Goal: Information Seeking & Learning: Compare options

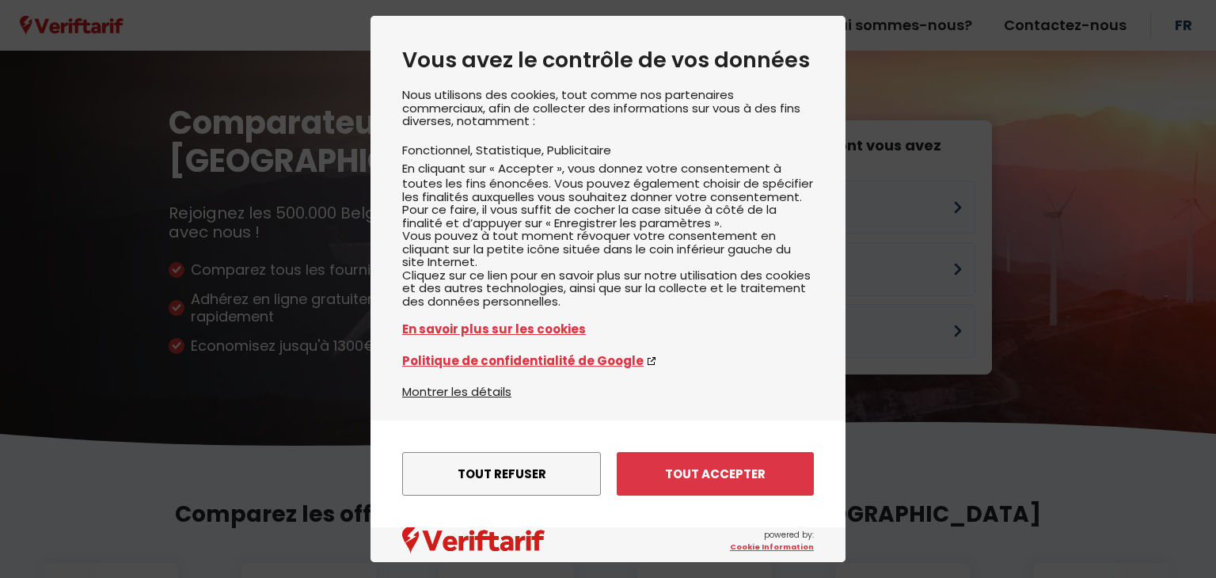
click at [741, 449] on div "Tout refuser Enregistrer les paramètres Tout accepter" at bounding box center [608, 473] width 412 height 59
click at [743, 484] on button "Tout accepter" at bounding box center [715, 474] width 197 height 44
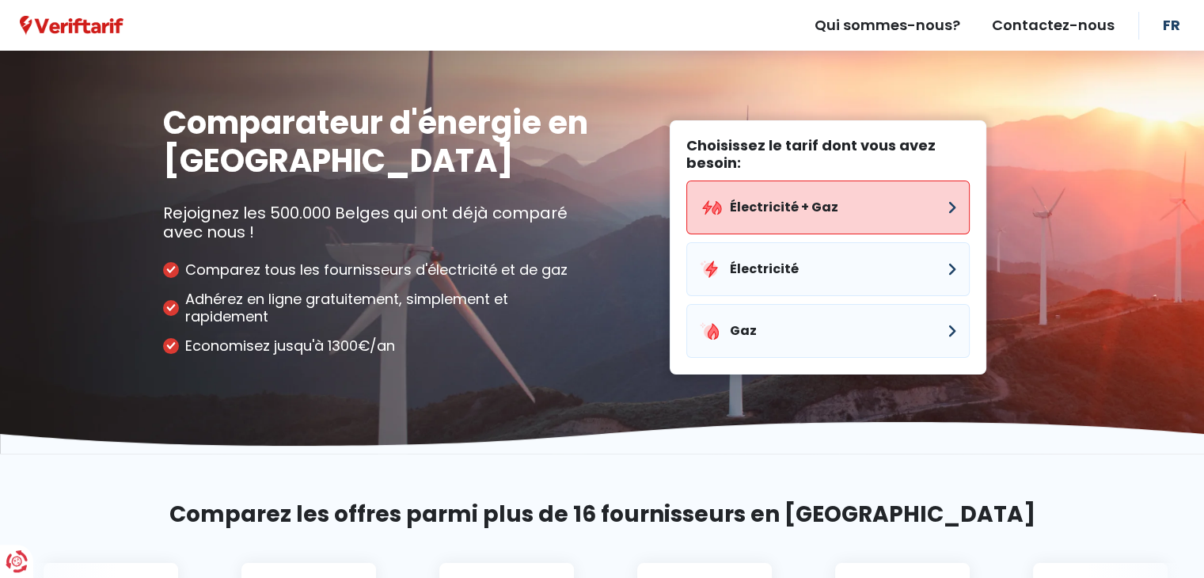
click at [820, 215] on button "Électricité + Gaz" at bounding box center [827, 207] width 283 height 54
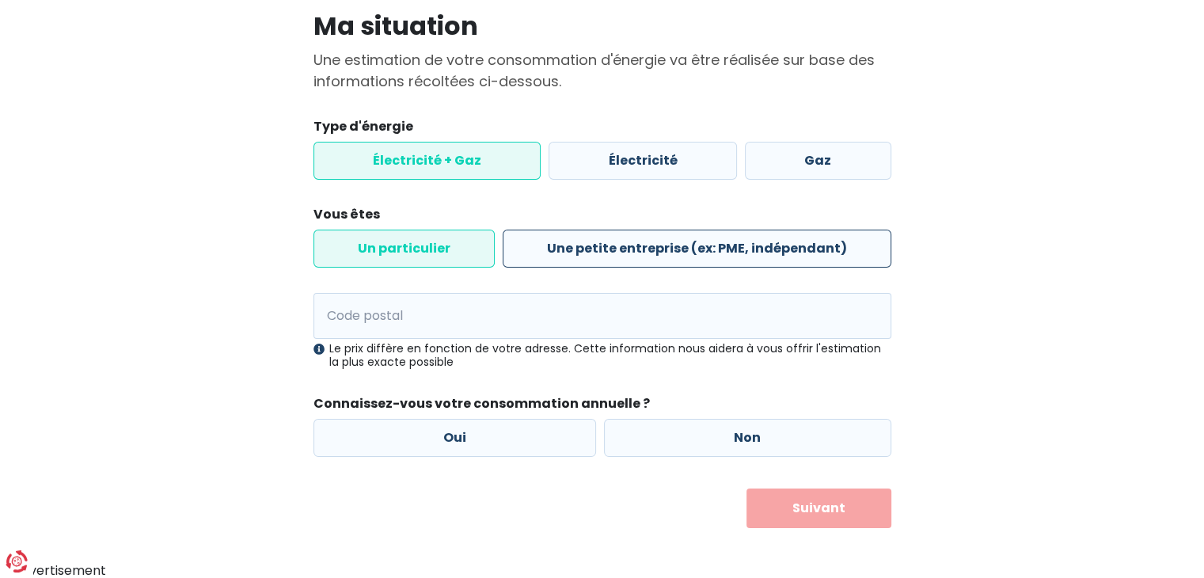
scroll to position [120, 0]
click at [503, 341] on div "Le prix diffère en fonction de votre adresse. Cette information nous aidera à v…" at bounding box center [602, 354] width 578 height 27
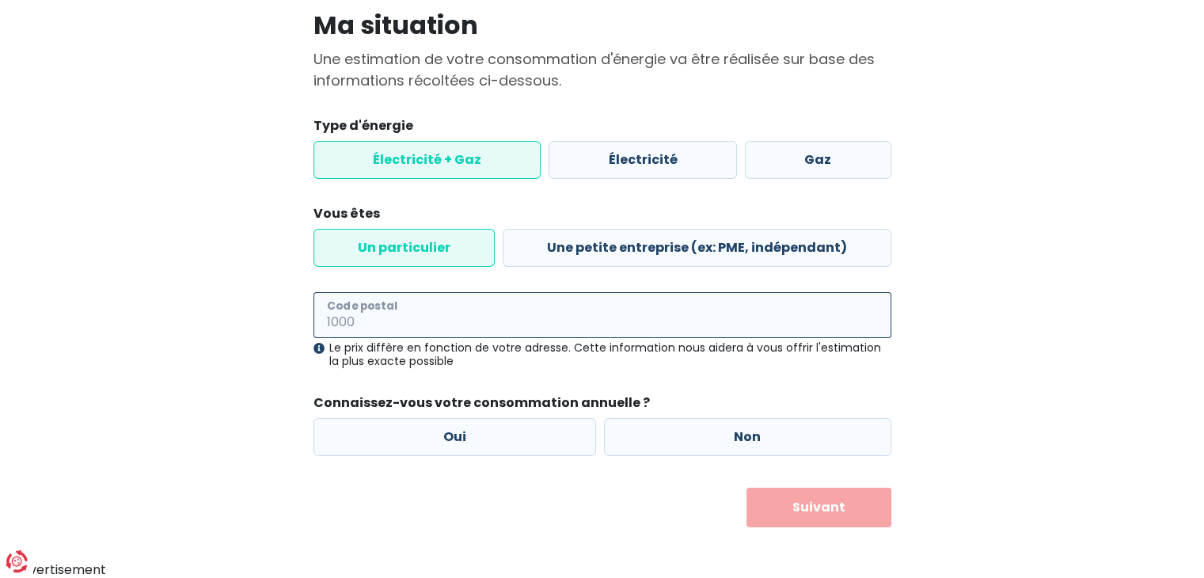
click at [510, 321] on input "Code postal" at bounding box center [602, 315] width 578 height 46
type input "6182"
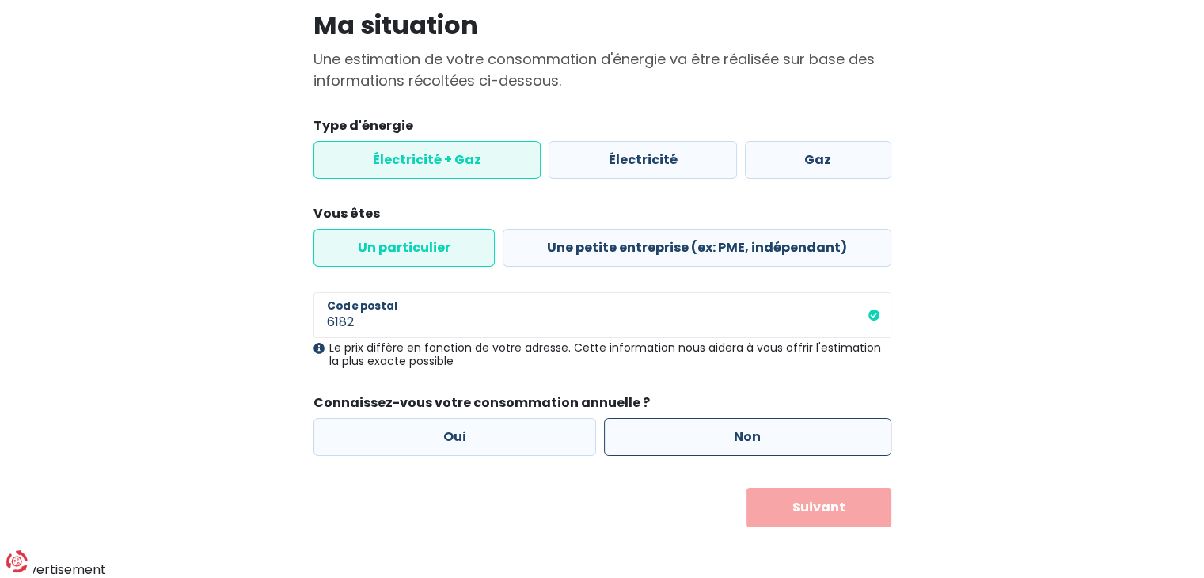
click at [659, 430] on label "Non" at bounding box center [747, 437] width 287 height 38
click at [659, 430] on input "Non" at bounding box center [747, 437] width 287 height 38
radio input "true"
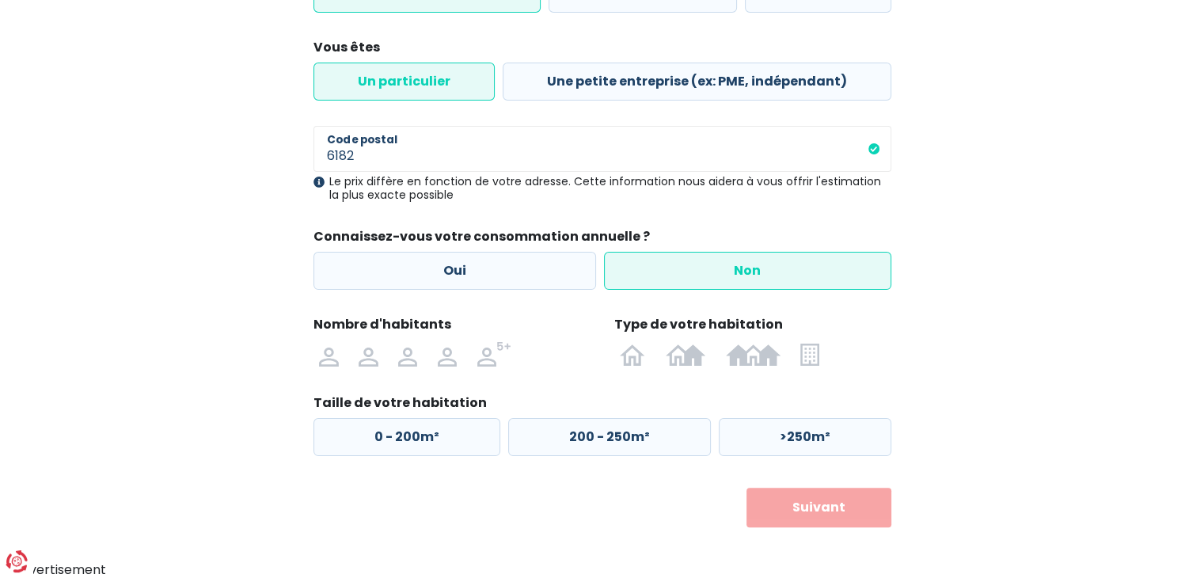
scroll to position [287, 0]
click at [331, 363] on img at bounding box center [328, 352] width 19 height 25
click at [331, 363] on input "radio" at bounding box center [330, 352] width 40 height 25
radio input "true"
click at [823, 355] on label at bounding box center [810, 352] width 39 height 25
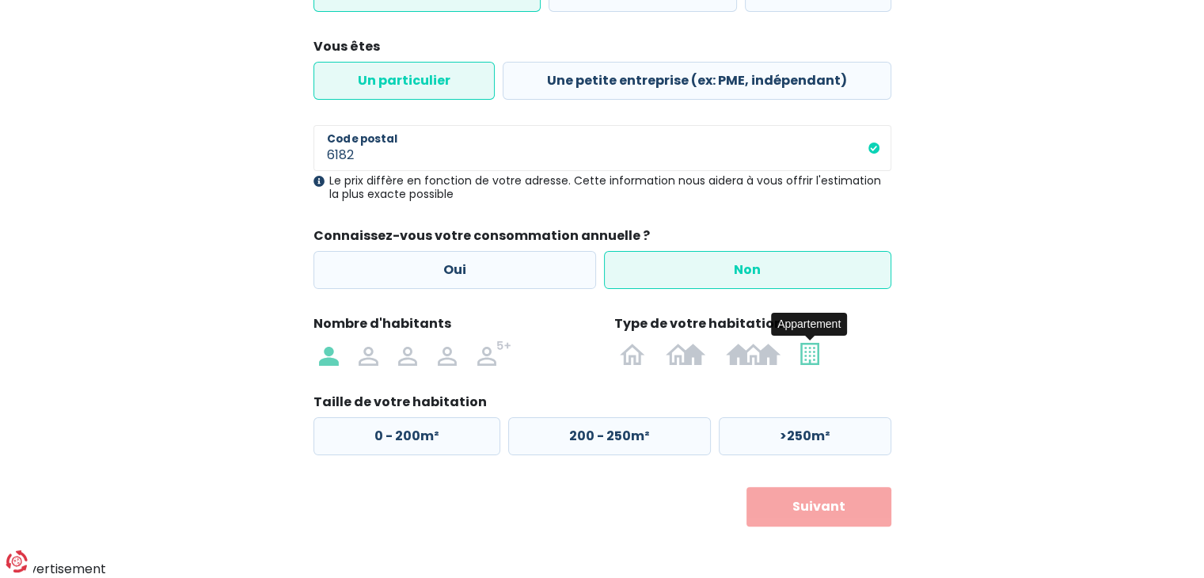
click at [823, 355] on input "radio" at bounding box center [810, 352] width 39 height 25
radio input "true"
click at [428, 439] on label "0 - 50m²" at bounding box center [405, 436] width 185 height 38
click at [428, 439] on input "0 - 50m²" at bounding box center [405, 436] width 185 height 38
radio input "true"
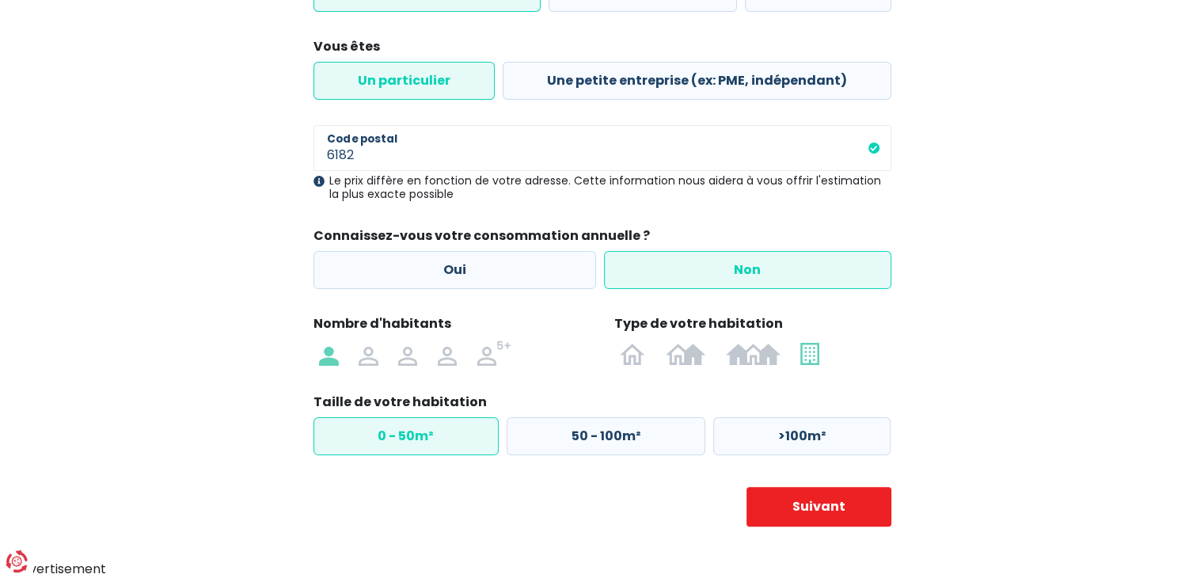
click at [803, 557] on body "Vous avez le contrôle de vos données Nous utilisons des cookies, tout comme nos…" at bounding box center [602, 146] width 1204 height 866
click at [825, 507] on button "Suivant" at bounding box center [818, 507] width 145 height 40
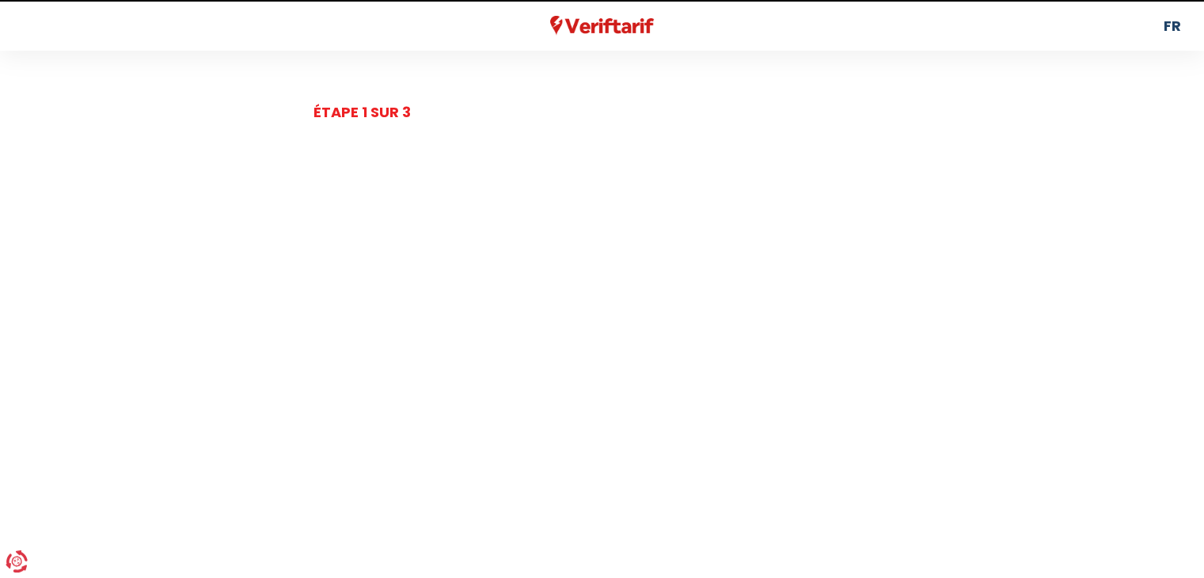
select select
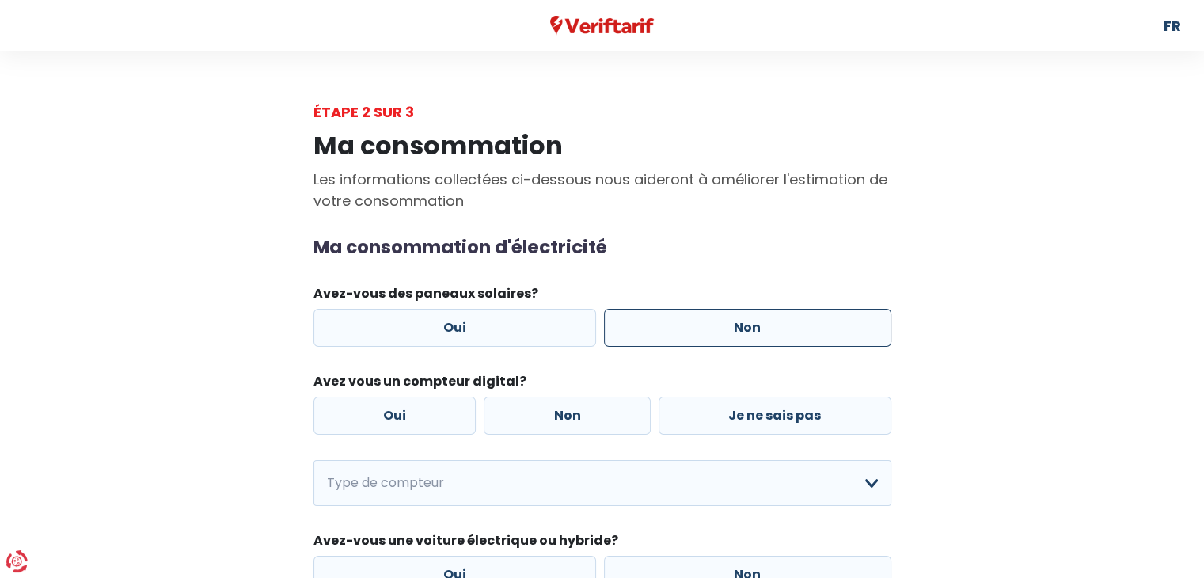
click at [758, 327] on label "Non" at bounding box center [747, 328] width 287 height 38
click at [758, 327] on input "Non" at bounding box center [747, 328] width 287 height 38
radio input "true"
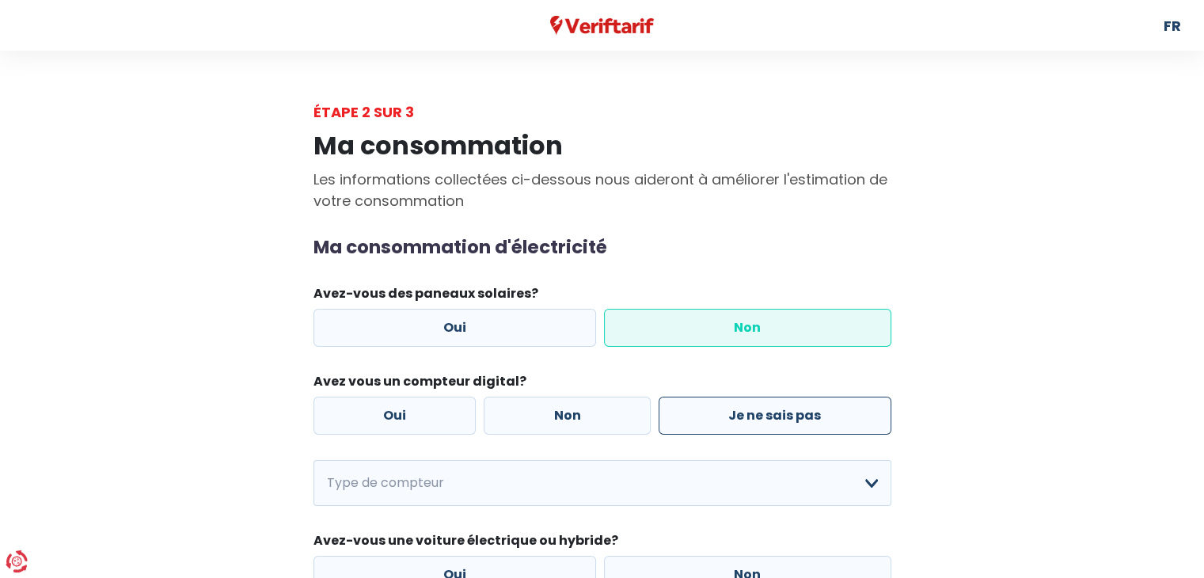
click at [764, 425] on label "Je ne sais pas" at bounding box center [775, 416] width 233 height 38
click at [764, 425] on input "Je ne sais pas" at bounding box center [775, 416] width 233 height 38
radio input "true"
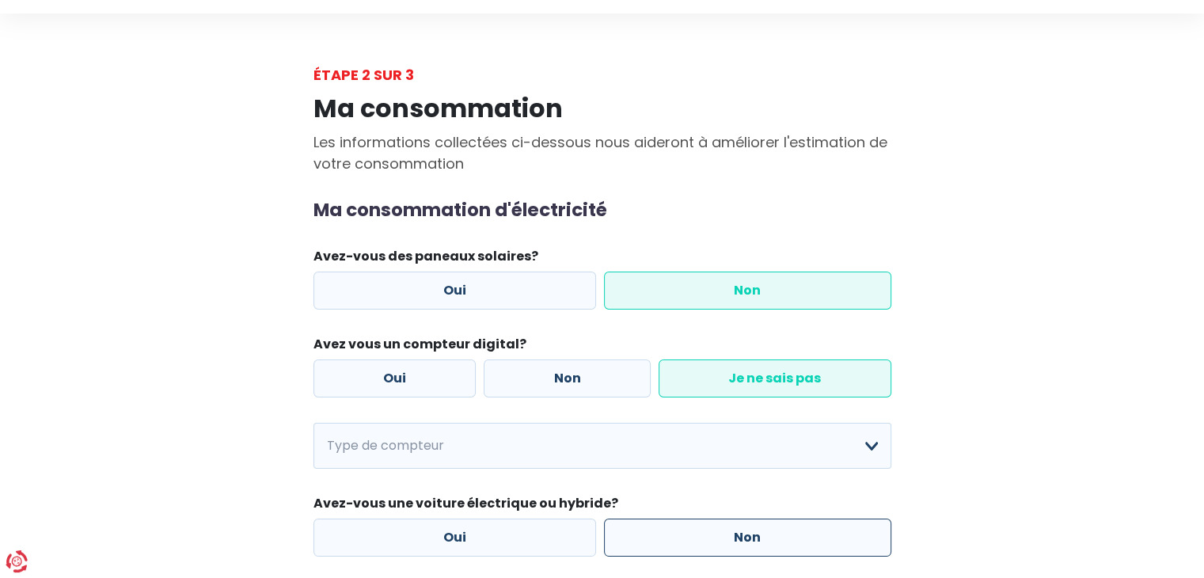
scroll to position [139, 0]
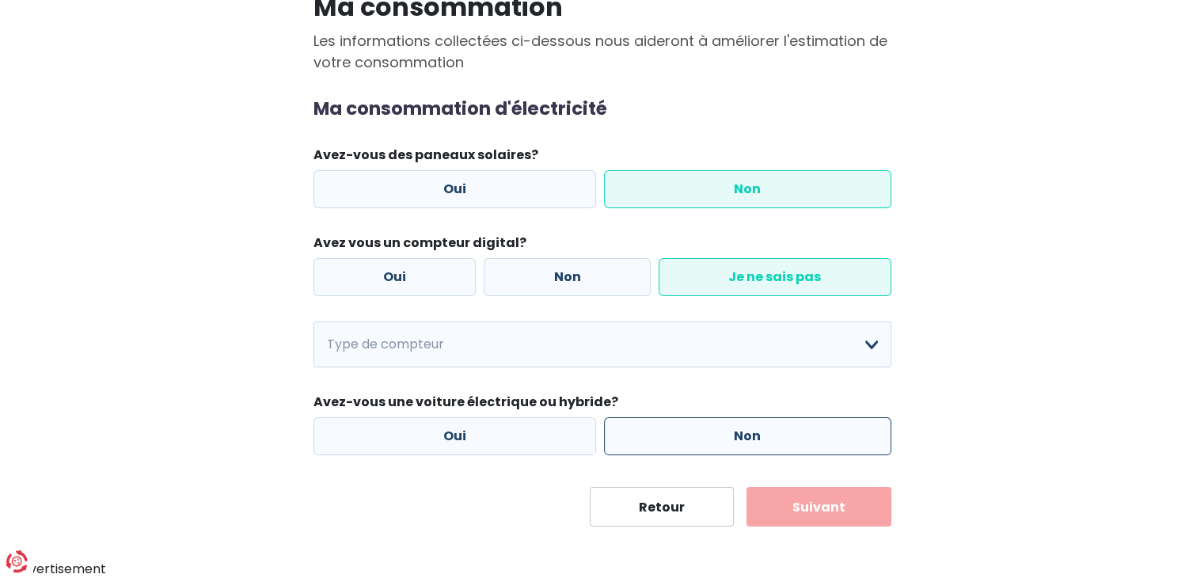
click at [674, 428] on label "Non" at bounding box center [747, 436] width 287 height 38
click at [674, 428] on input "Non" at bounding box center [747, 436] width 287 height 38
radio input "true"
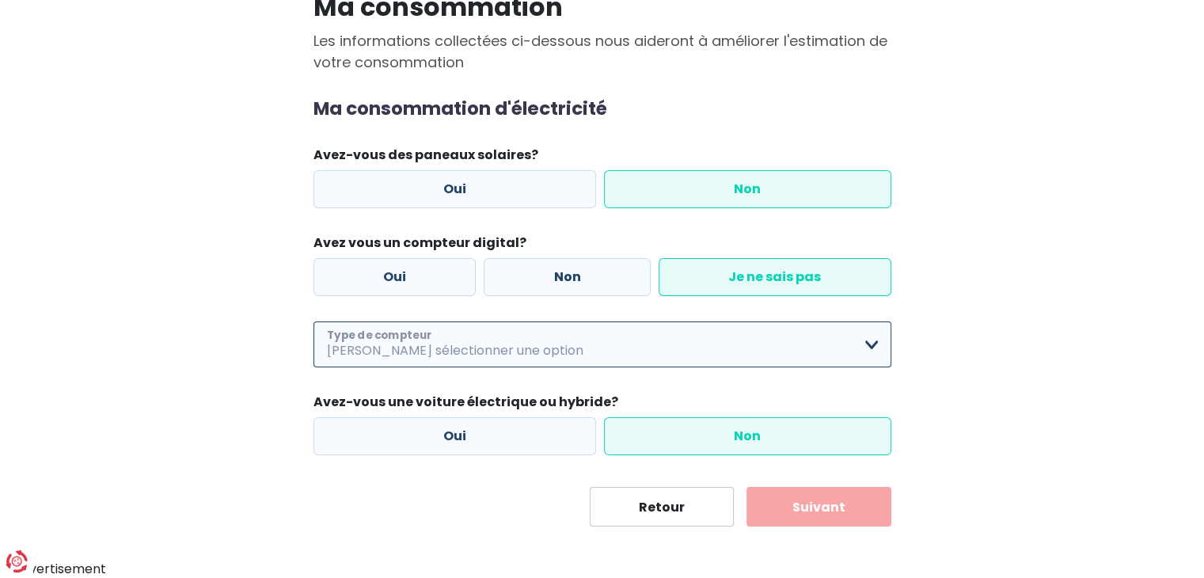
click at [712, 349] on select "Mono-horaire Bi-horaire Mono-horaire + exclusif nuit Bi-horaire + exclusif nuit…" at bounding box center [602, 344] width 578 height 46
select select "day_night_bi_hourly"
click at [313, 321] on select "Mono-horaire Bi-horaire Mono-horaire + exclusif nuit Bi-horaire + exclusif nuit…" at bounding box center [602, 344] width 578 height 46
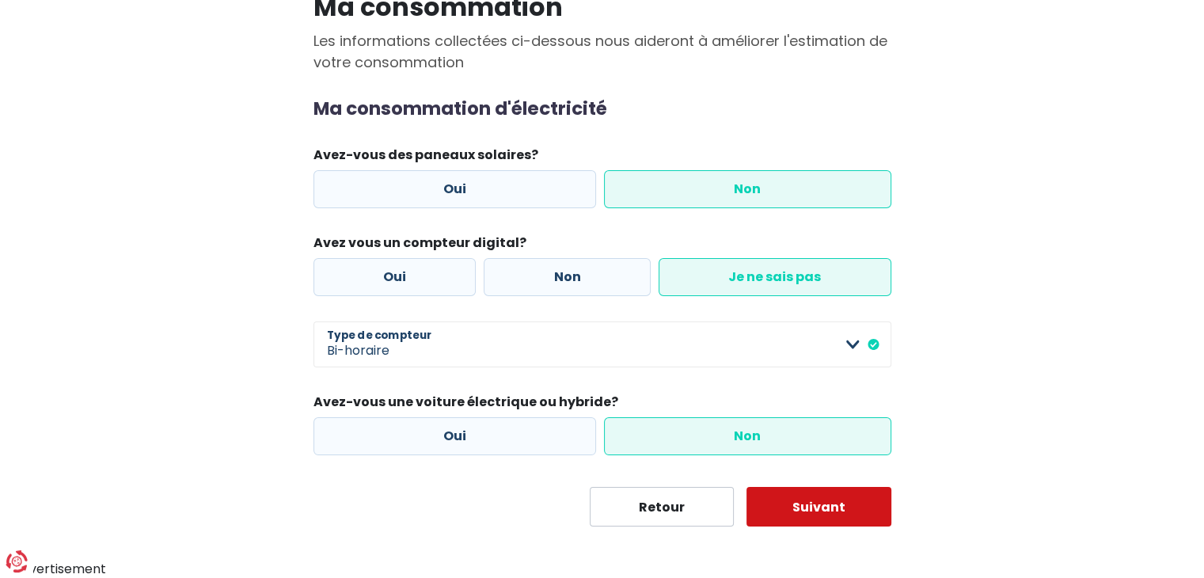
click at [788, 498] on button "Suivant" at bounding box center [818, 507] width 145 height 40
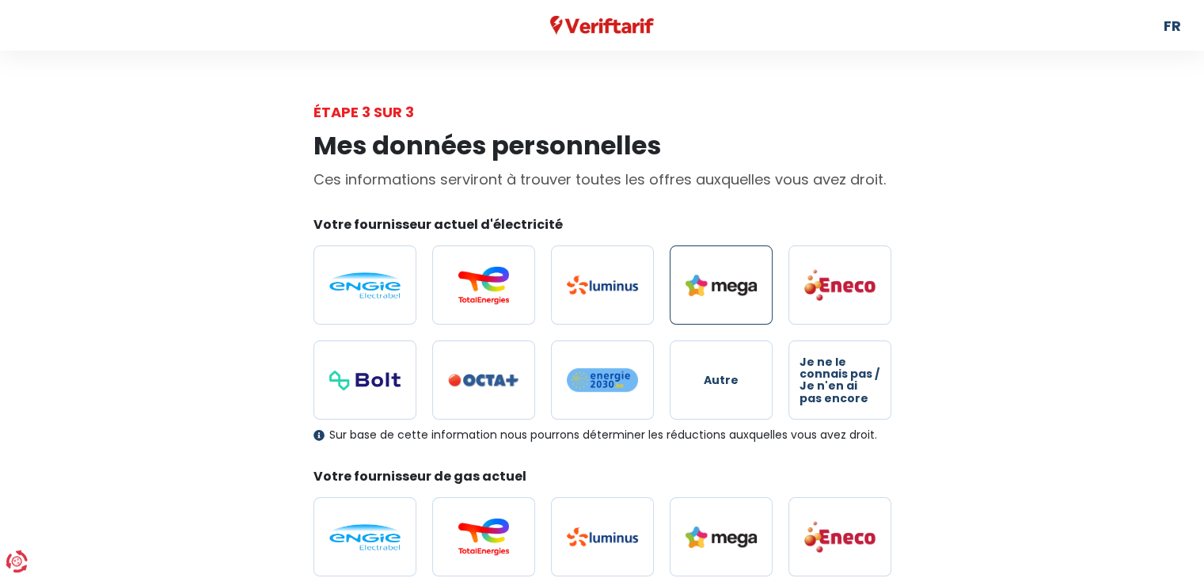
click at [690, 293] on img at bounding box center [721, 285] width 71 height 21
click at [690, 293] on input "radio" at bounding box center [721, 284] width 103 height 79
radio input "true"
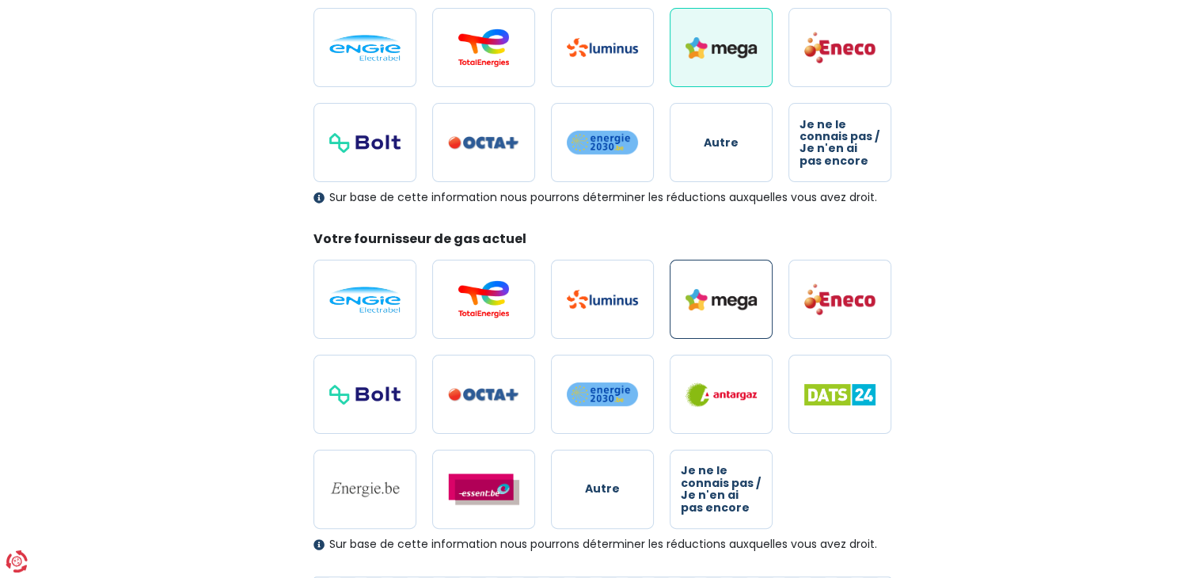
click at [715, 316] on label at bounding box center [721, 299] width 103 height 79
click at [715, 316] on input "radio" at bounding box center [721, 299] width 103 height 79
radio input "true"
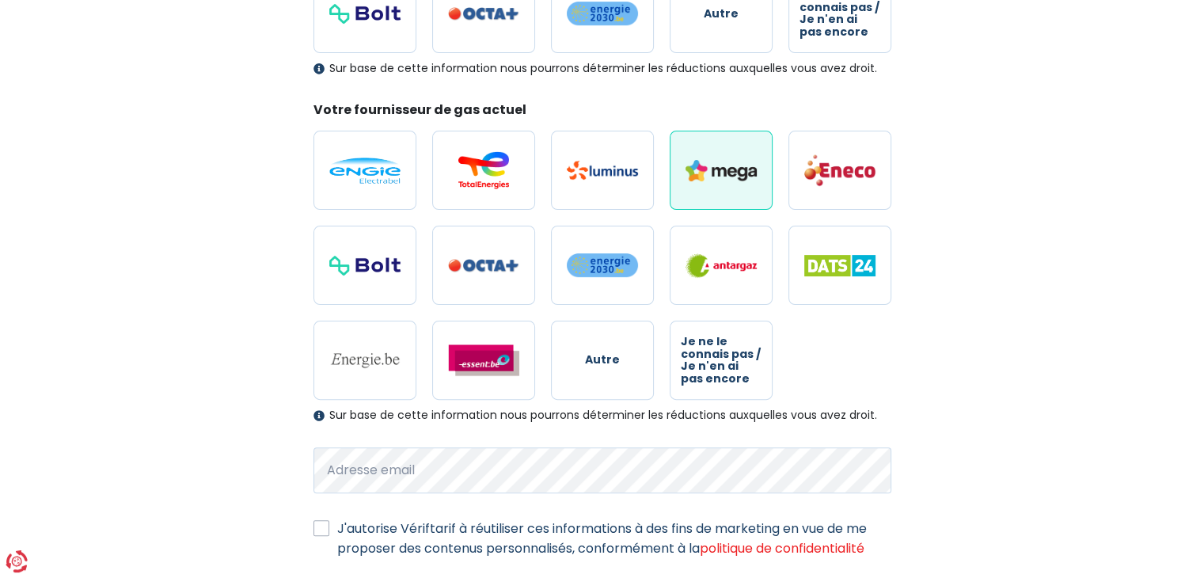
scroll to position [468, 0]
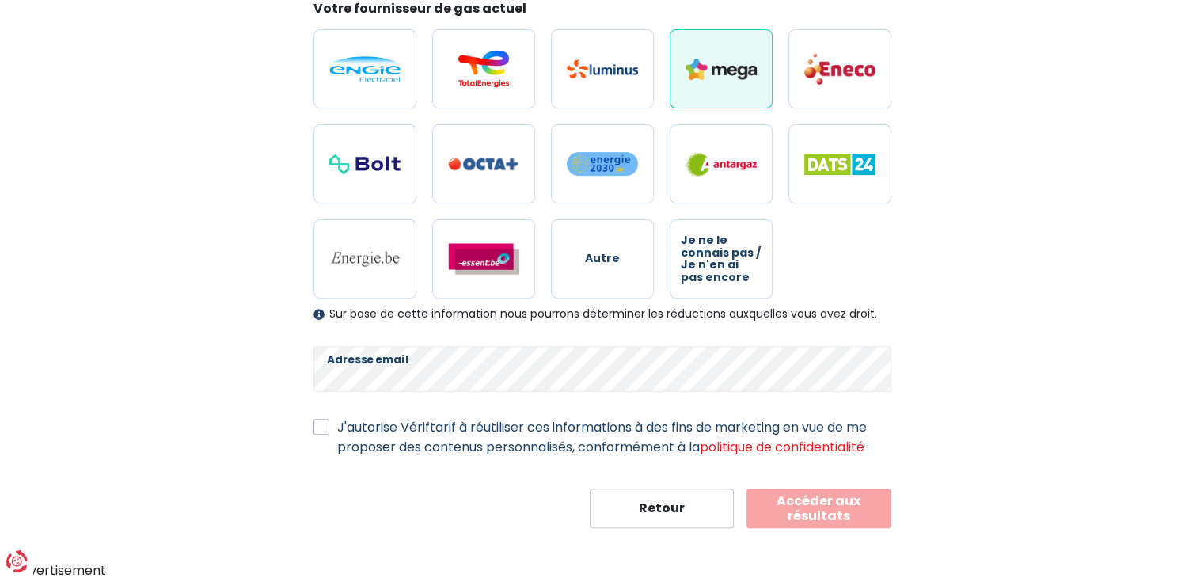
click at [513, 425] on label "J'autorise Vériftarif à réutiliser ces informations à des fins de marketing en …" at bounding box center [614, 437] width 554 height 40
click at [329, 425] on input "J'autorise Vériftarif à réutiliser ces informations à des fins de marketing en …" at bounding box center [321, 425] width 16 height 16
checkbox input "true"
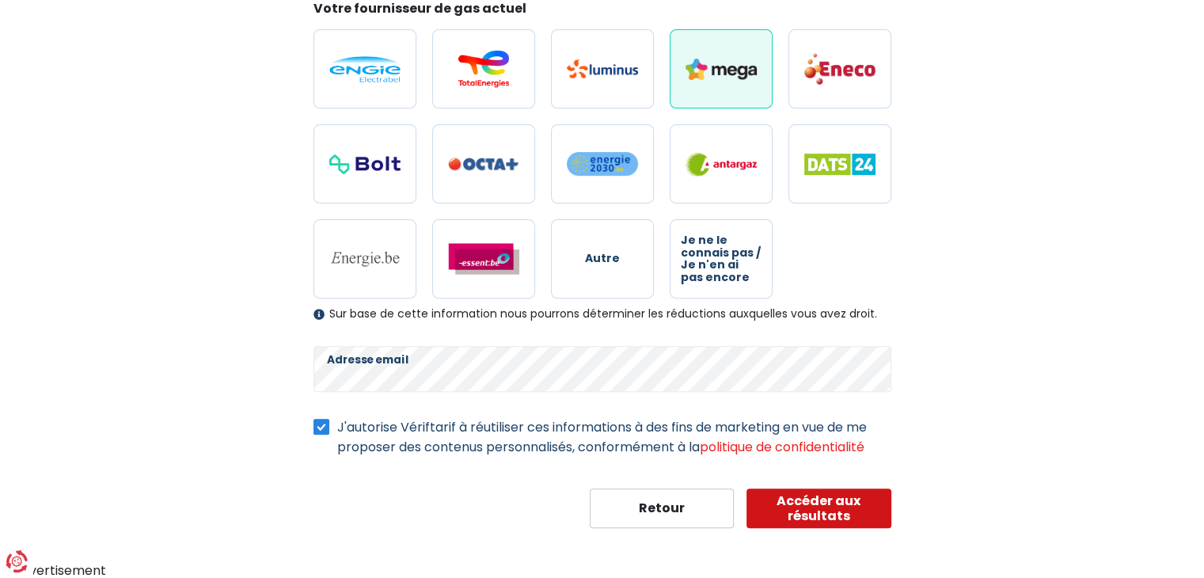
click at [804, 512] on button "Accéder aux résultats" at bounding box center [818, 508] width 145 height 40
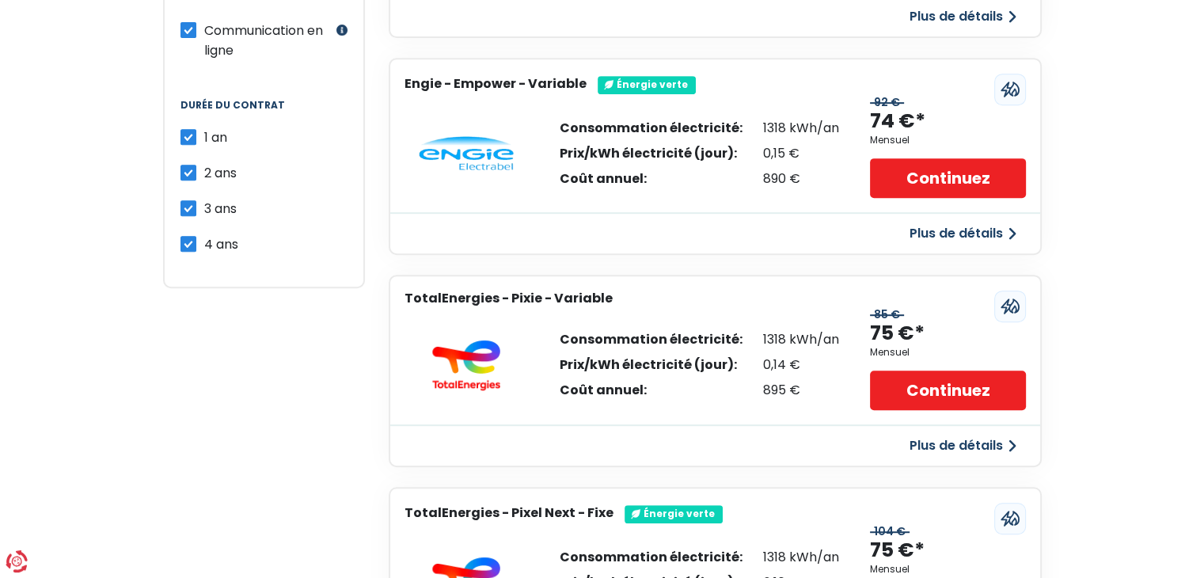
scroll to position [1029, 0]
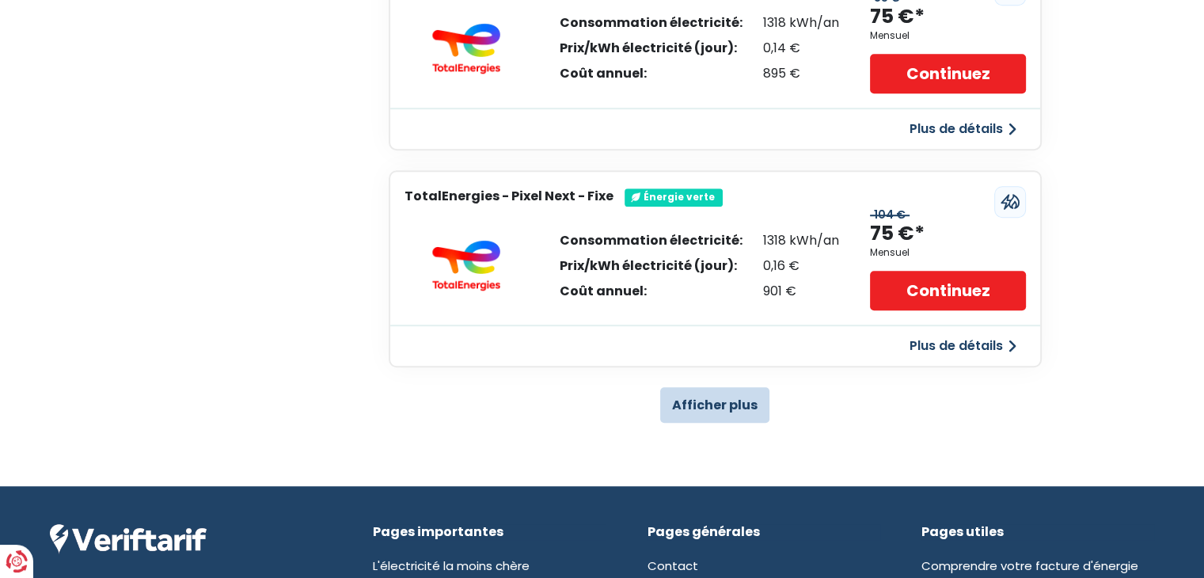
click at [719, 390] on button "Afficher plus" at bounding box center [714, 405] width 109 height 36
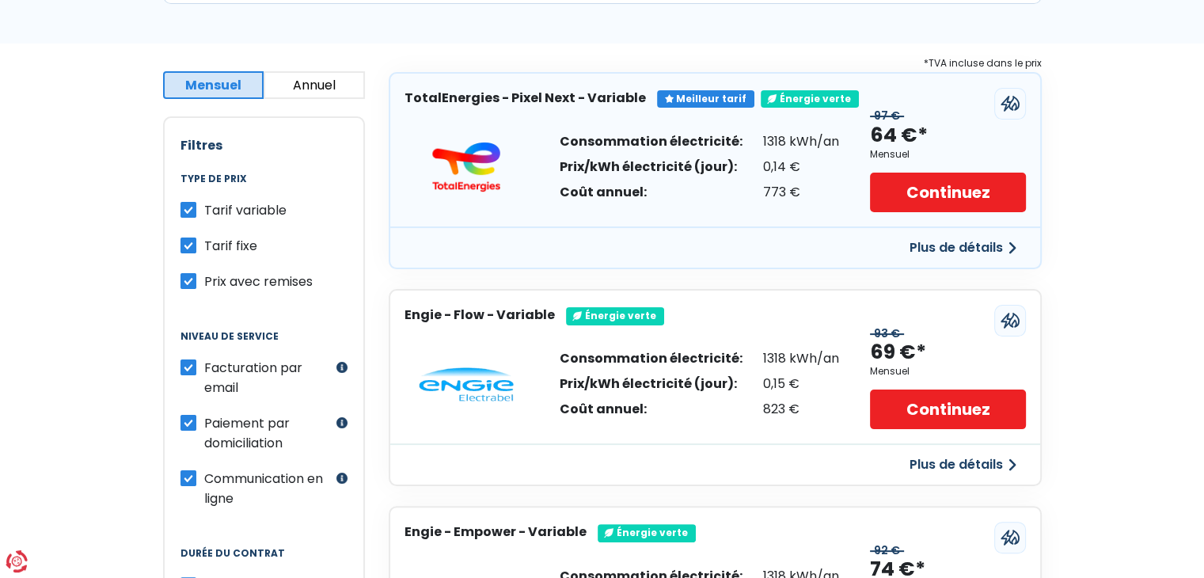
scroll to position [237, 0]
